Goal: Find specific page/section: Find specific page/section

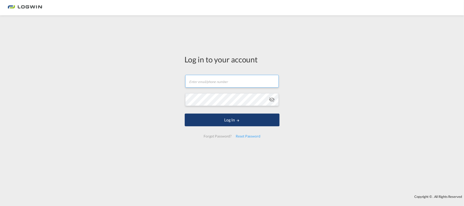
type input "[PERSON_NAME][EMAIL_ADDRESS][PERSON_NAME][DOMAIN_NAME]"
click at [224, 120] on button "Log In" at bounding box center [232, 120] width 95 height 13
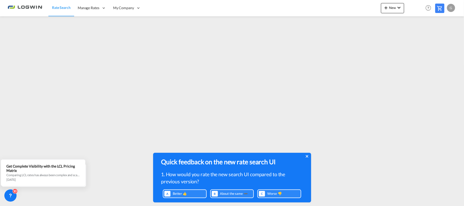
click at [307, 158] on icon at bounding box center [307, 156] width 3 height 4
